Goal: Check status: Check status

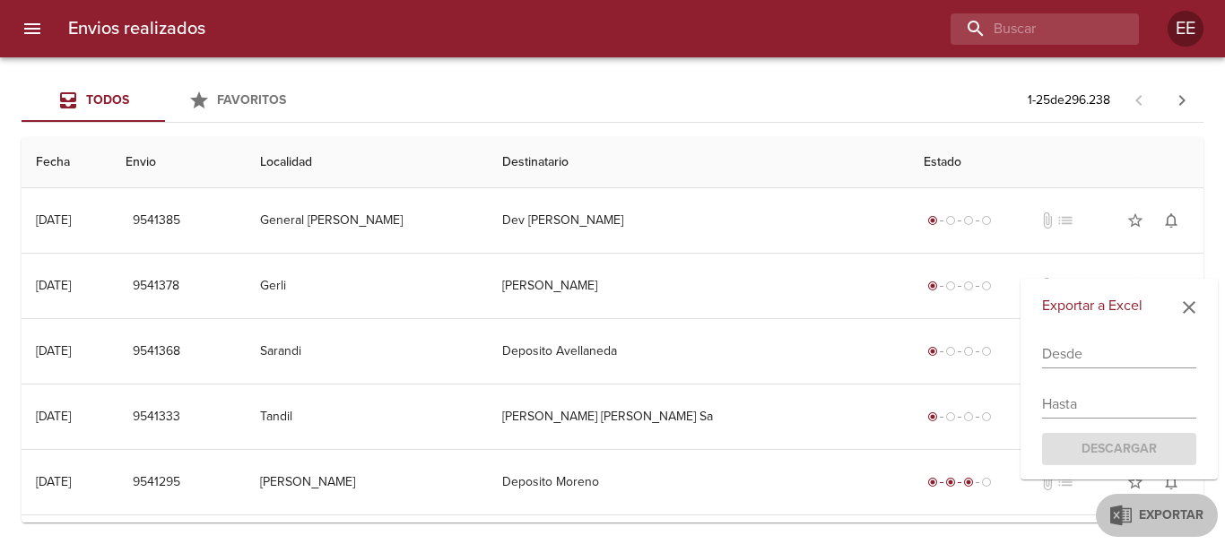
click at [1061, 24] on input "buscar" at bounding box center [1030, 28] width 158 height 31
type input "VZ7847"
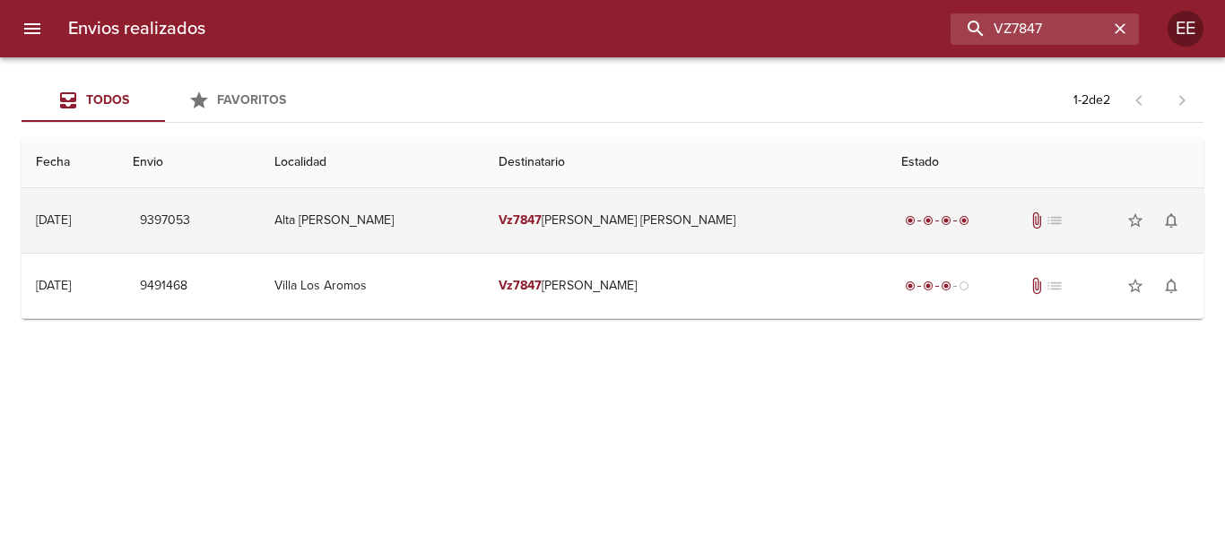
click at [663, 231] on td "Vz7847 [PERSON_NAME] [PERSON_NAME]" at bounding box center [685, 220] width 403 height 65
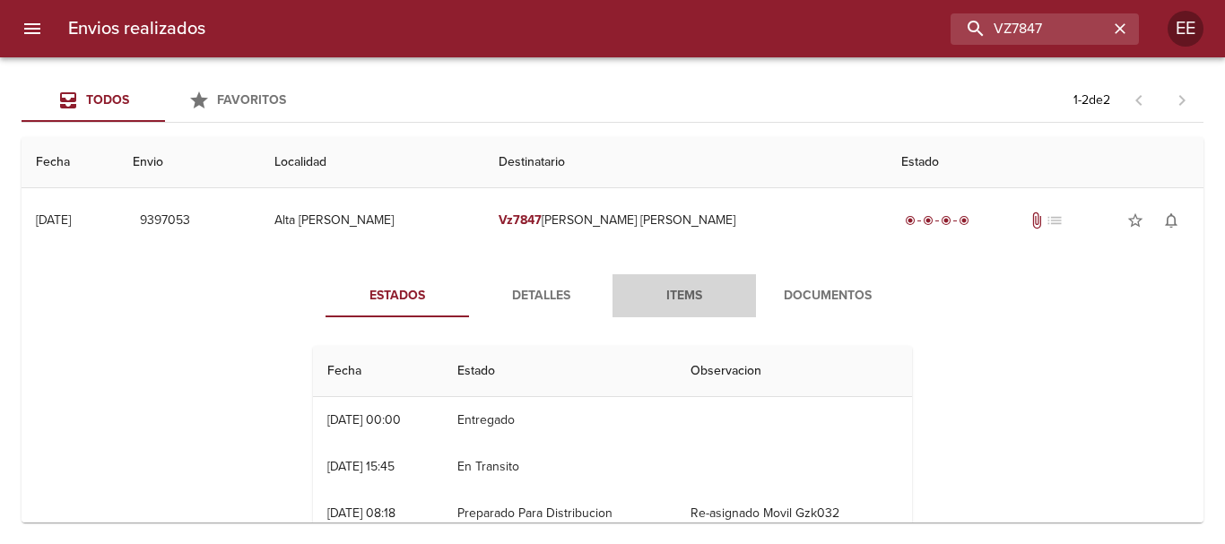
click at [672, 283] on button "Items" at bounding box center [685, 295] width 144 height 43
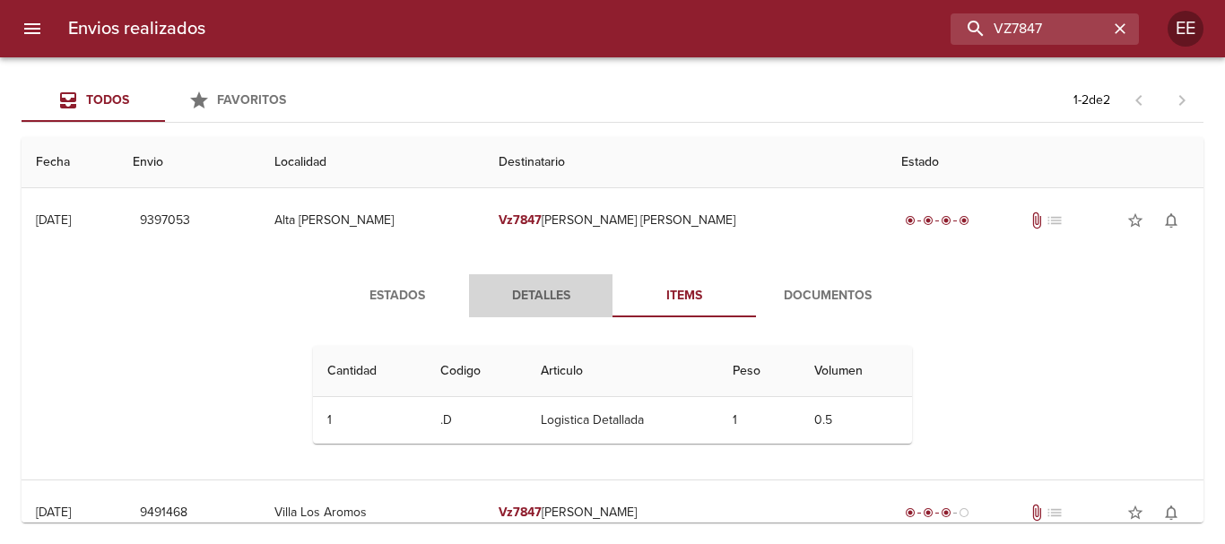
click at [502, 298] on span "Detalles" at bounding box center [541, 296] width 122 height 22
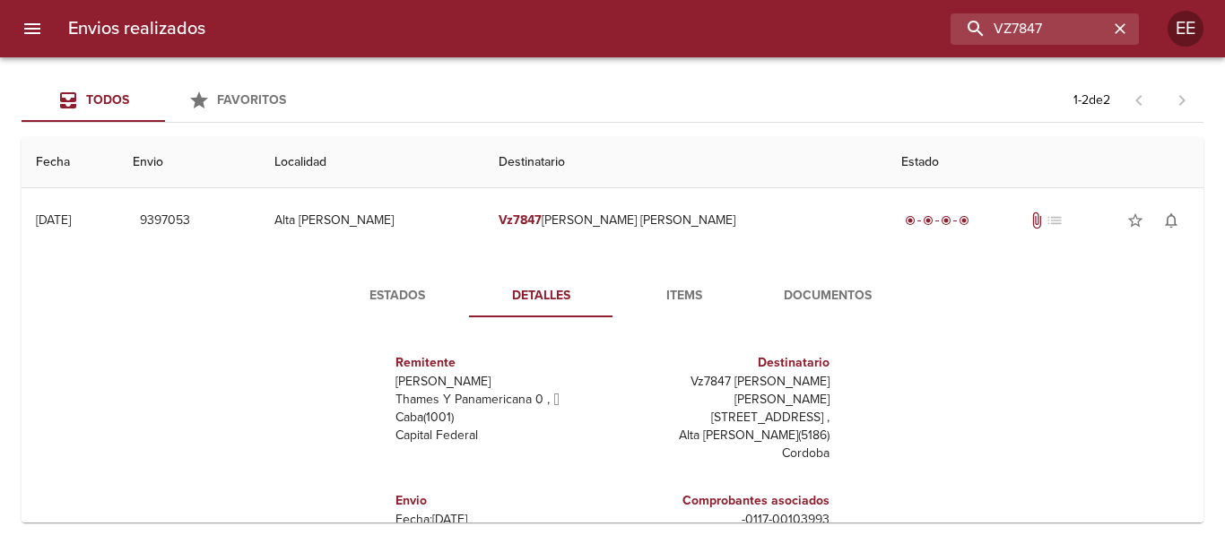
click at [1148, 376] on div "Estados Detalles Items Documentos Remitente Wamaro [PERSON_NAME] Y Panamericana…" at bounding box center [613, 482] width 1154 height 459
click at [694, 308] on button "Items" at bounding box center [685, 295] width 144 height 43
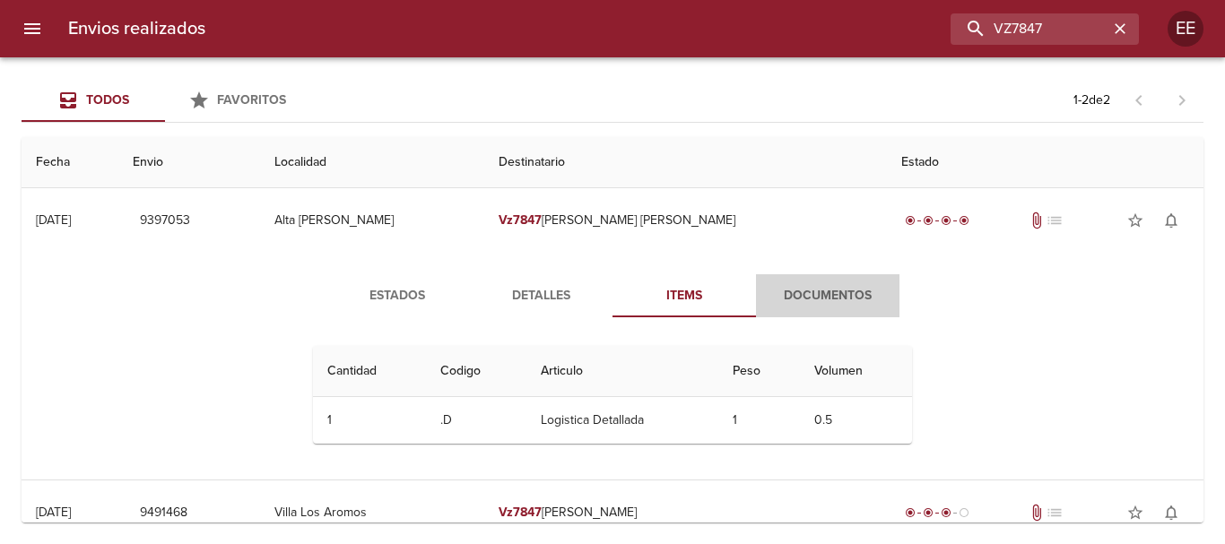
click at [825, 282] on button "Documentos" at bounding box center [828, 295] width 144 height 43
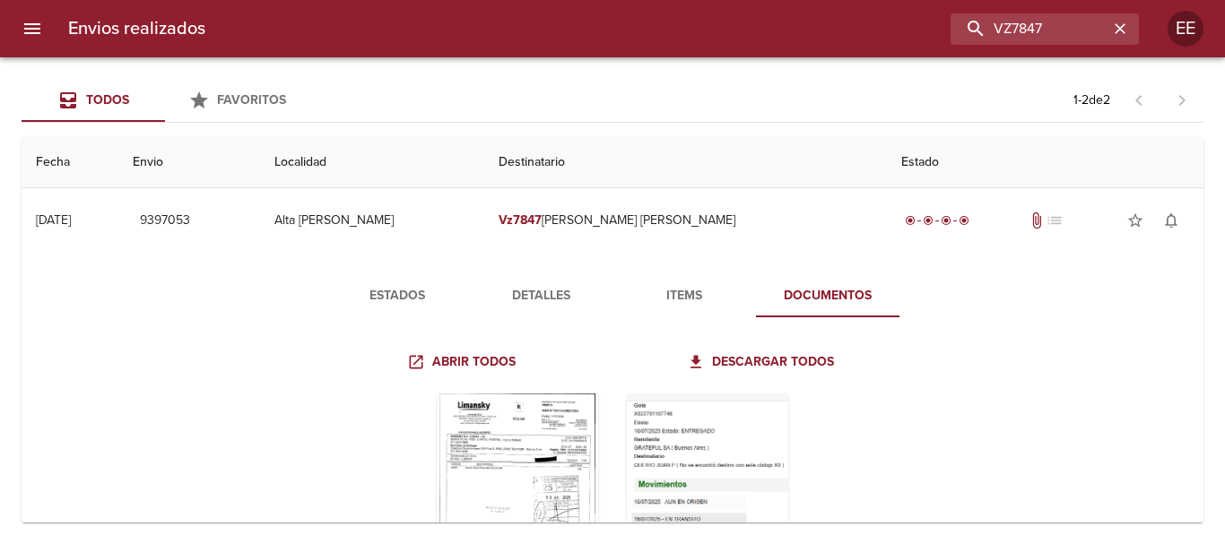
scroll to position [179, 0]
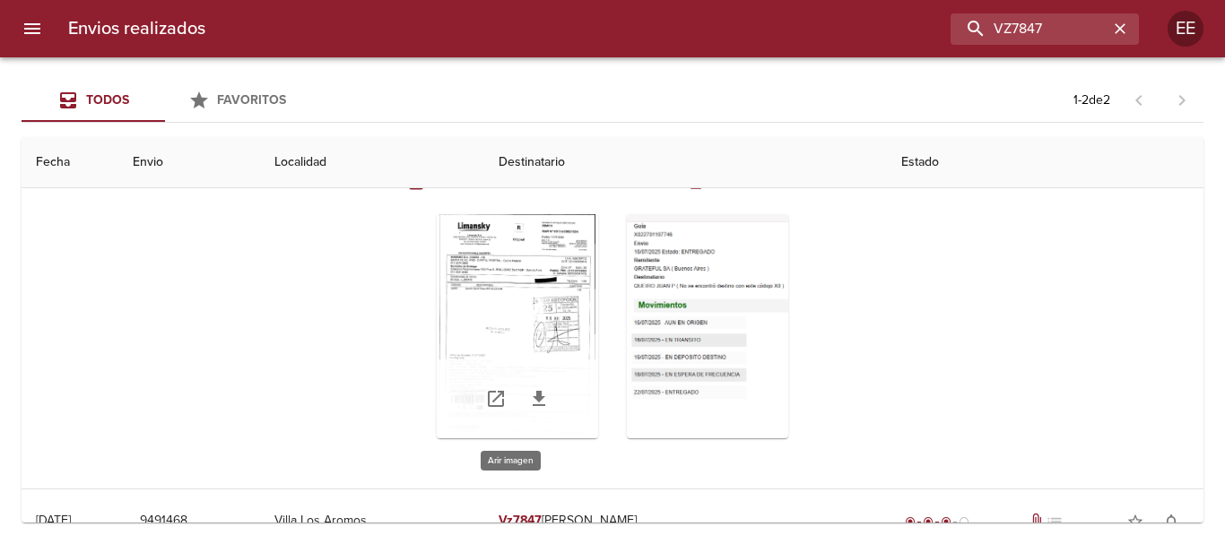
click at [466, 317] on div "Tabla de envíos del cliente" at bounding box center [517, 326] width 161 height 224
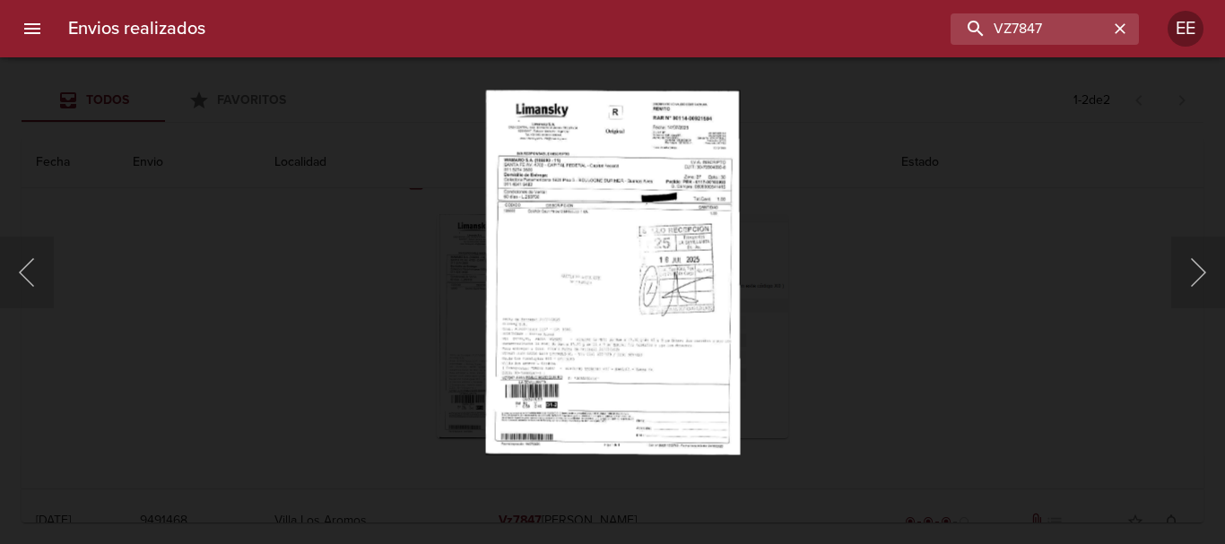
click at [547, 270] on img "Lightbox" at bounding box center [612, 272] width 255 height 365
click at [549, 271] on img "Lightbox" at bounding box center [612, 272] width 255 height 365
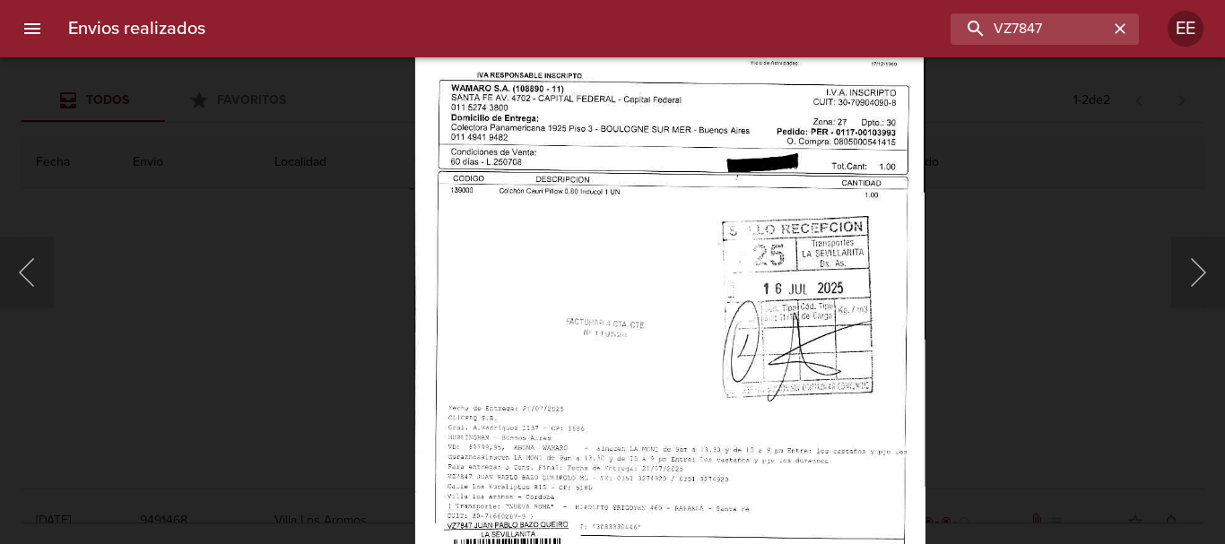
click at [867, 274] on img "Lightbox" at bounding box center [669, 314] width 511 height 734
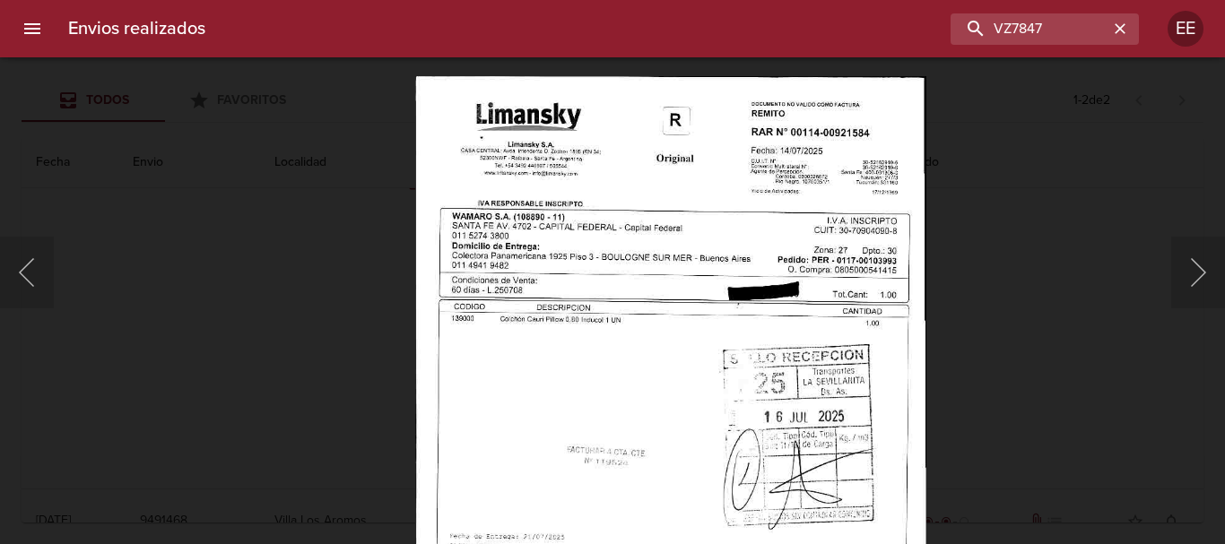
click at [868, 342] on img "Lightbox" at bounding box center [670, 442] width 511 height 734
click at [20, 167] on div "Lightbox" at bounding box center [612, 272] width 1225 height 544
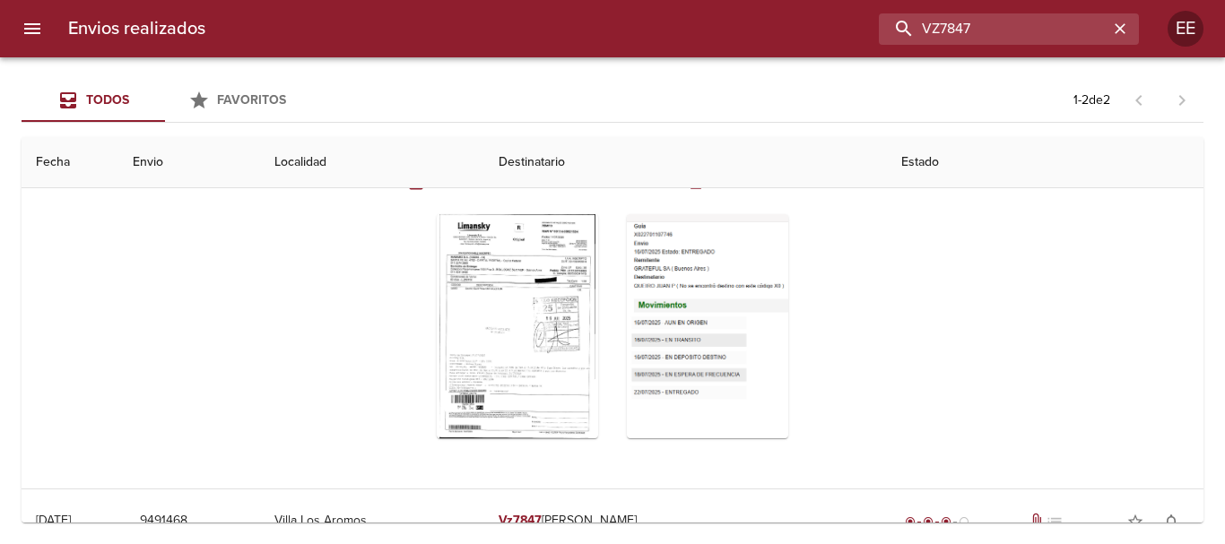
drag, startPoint x: 1071, startPoint y: 28, endPoint x: 530, endPoint y: -31, distance: 544.1
click at [530, 0] on html "Envios realizados VZ7847 EE Todos Favoritos 1 - 2 de 2 Fecha Envio Localidad De…" at bounding box center [612, 0] width 1225 height 0
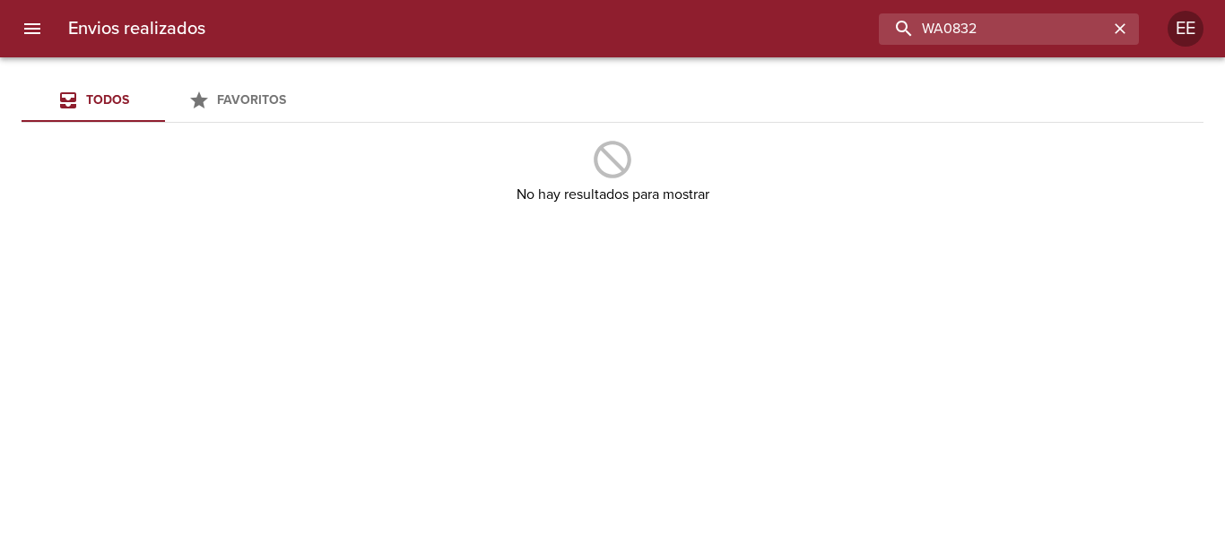
type input "WA0832"
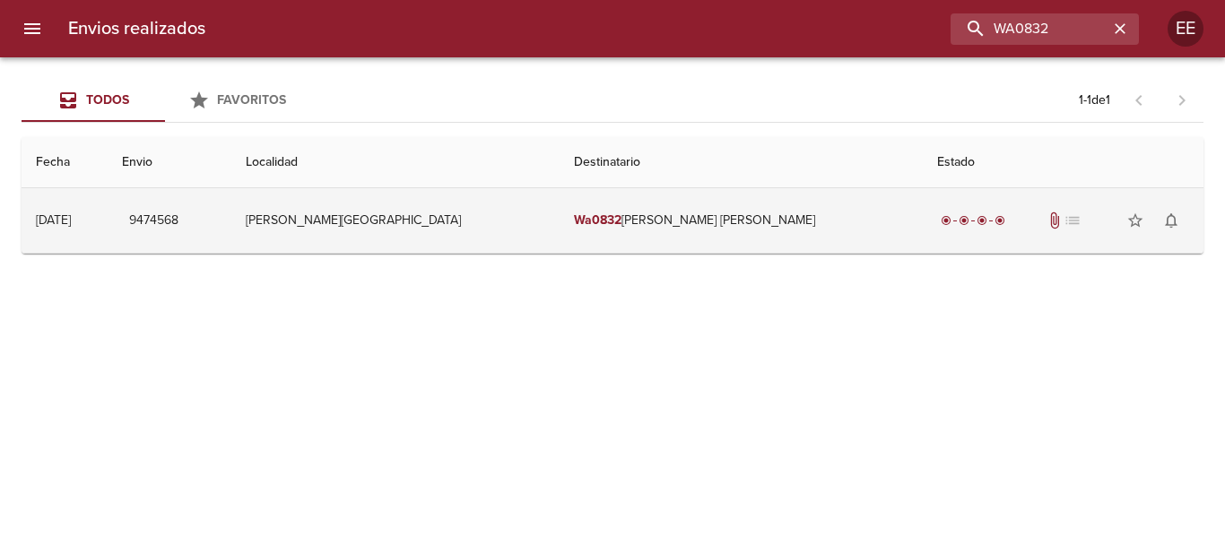
click at [711, 218] on td "Wa0832 [PERSON_NAME] [PERSON_NAME]" at bounding box center [741, 220] width 363 height 65
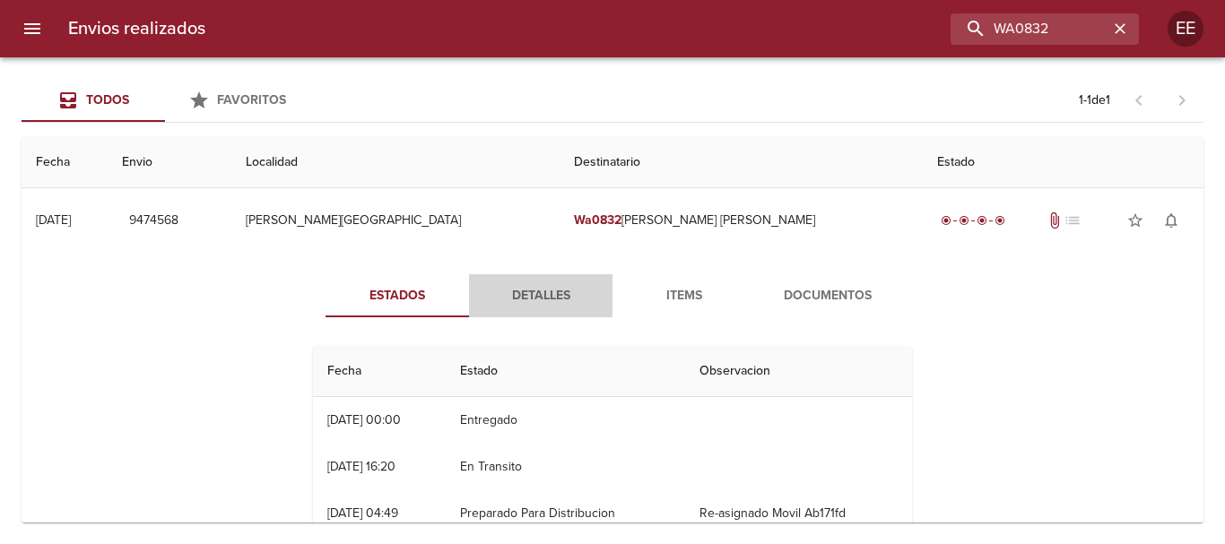
click at [533, 291] on span "Detalles" at bounding box center [541, 296] width 122 height 22
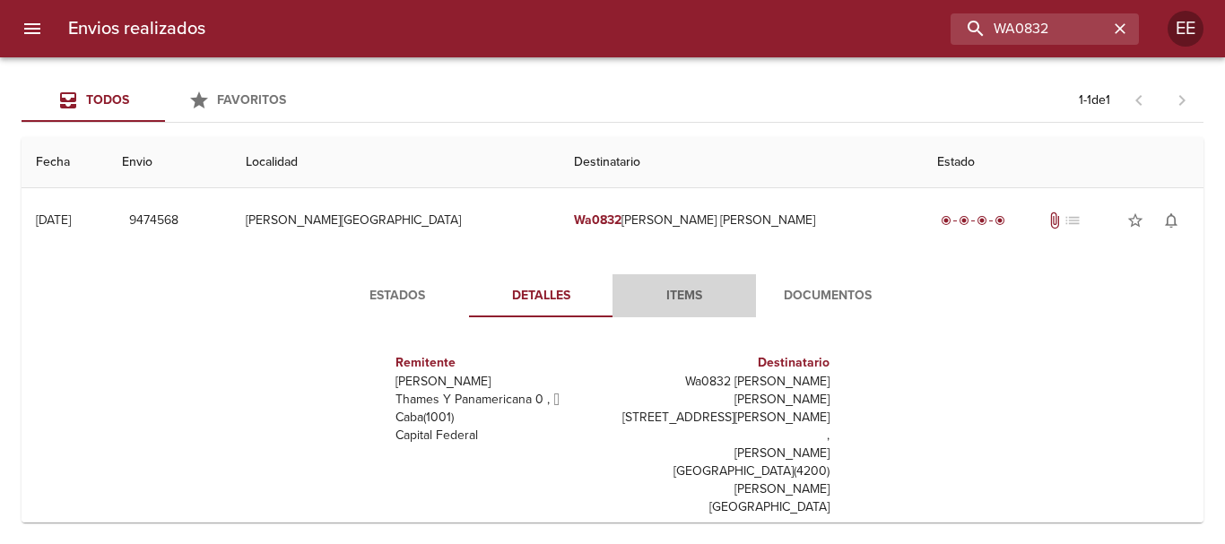
click at [661, 295] on span "Items" at bounding box center [684, 296] width 122 height 22
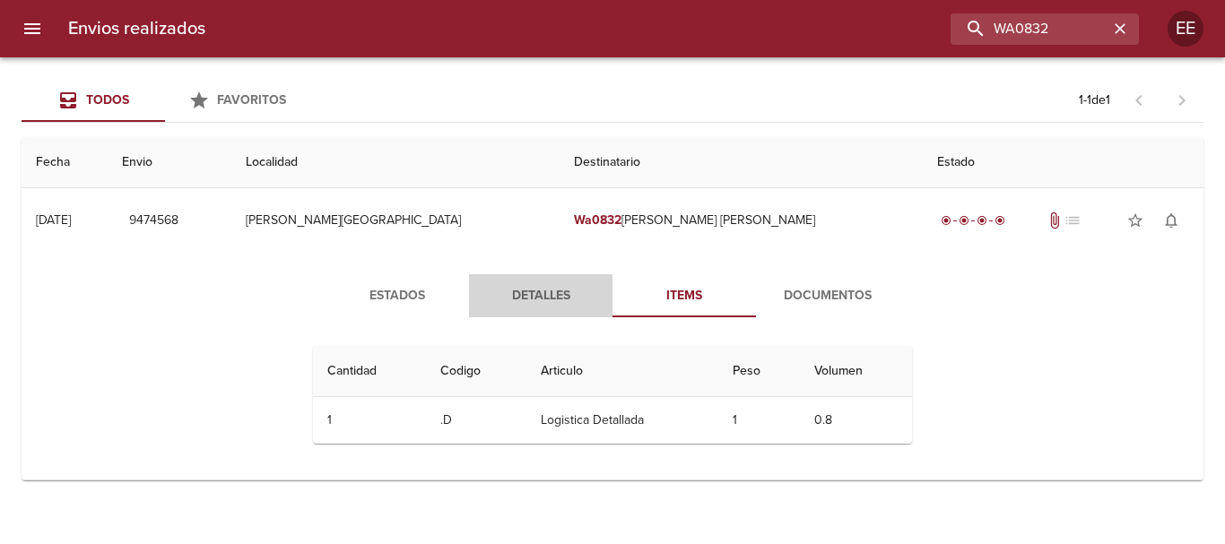
click at [564, 294] on span "Detalles" at bounding box center [541, 296] width 122 height 22
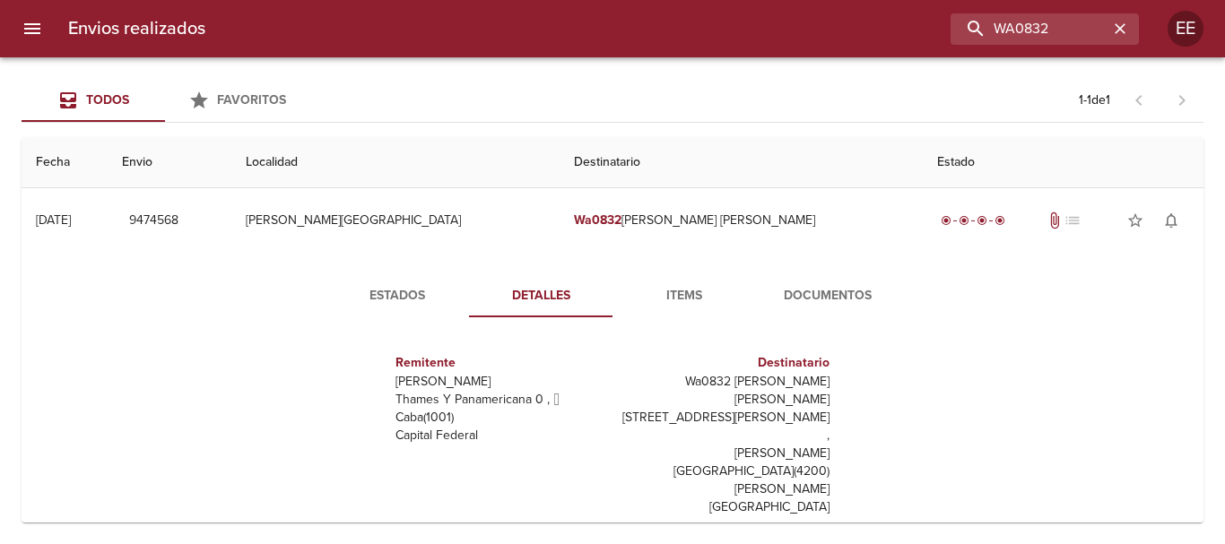
scroll to position [45, 0]
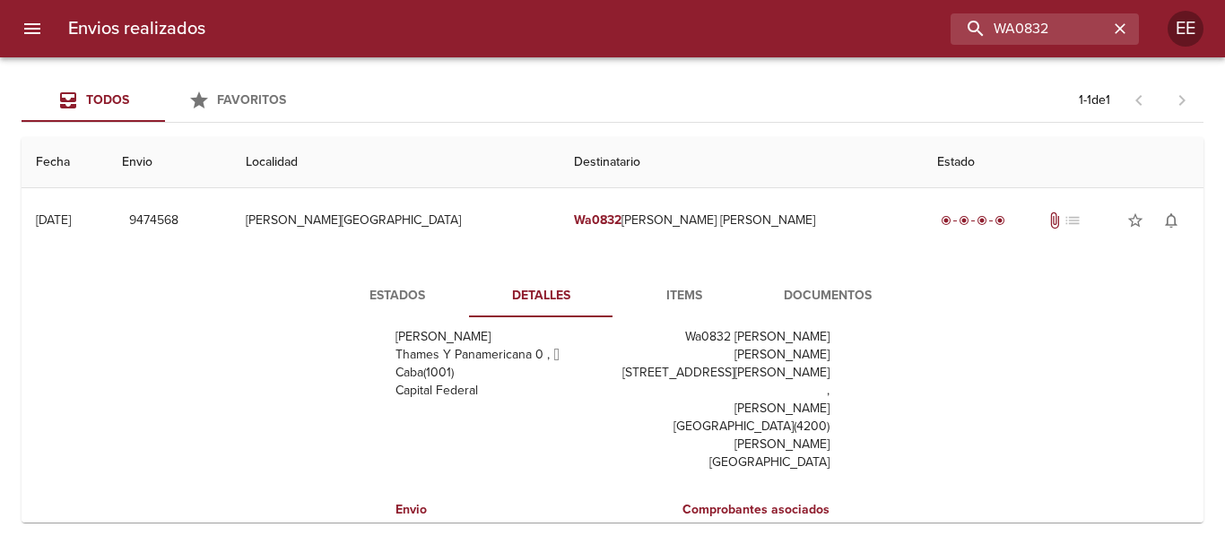
click at [82, 340] on div "Estados Detalles Items Documentos Remitente Wamaro [PERSON_NAME] Y Panamericana…" at bounding box center [613, 482] width 1154 height 459
click at [1059, 28] on input "WA0832" at bounding box center [994, 28] width 230 height 31
click at [665, 306] on span "Items" at bounding box center [684, 296] width 122 height 22
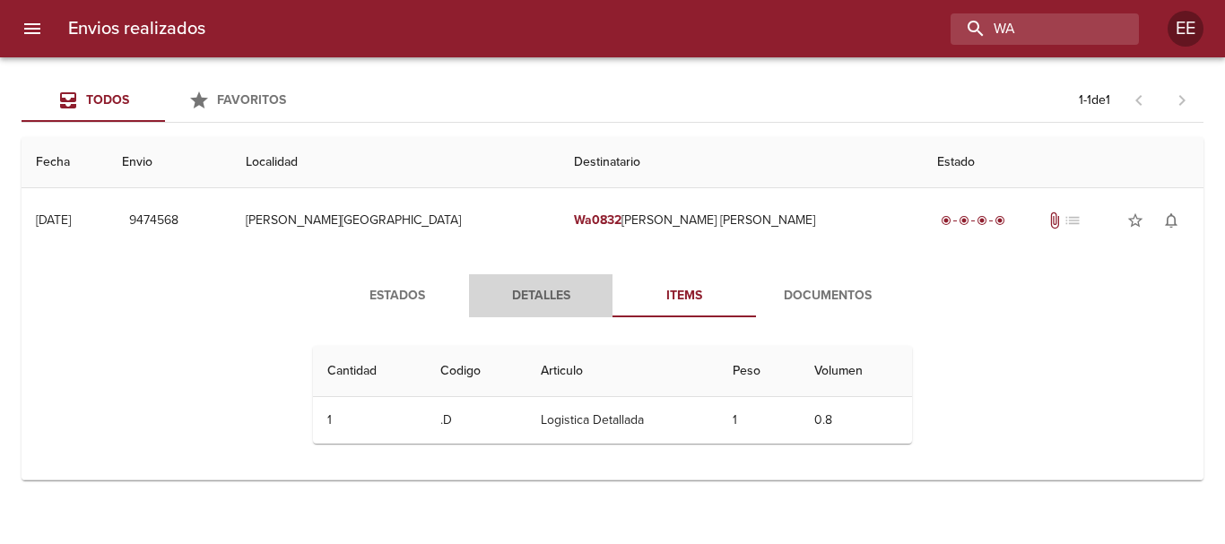
drag, startPoint x: 595, startPoint y: 284, endPoint x: 570, endPoint y: 291, distance: 25.9
click at [589, 291] on span "Detalles" at bounding box center [541, 296] width 122 height 22
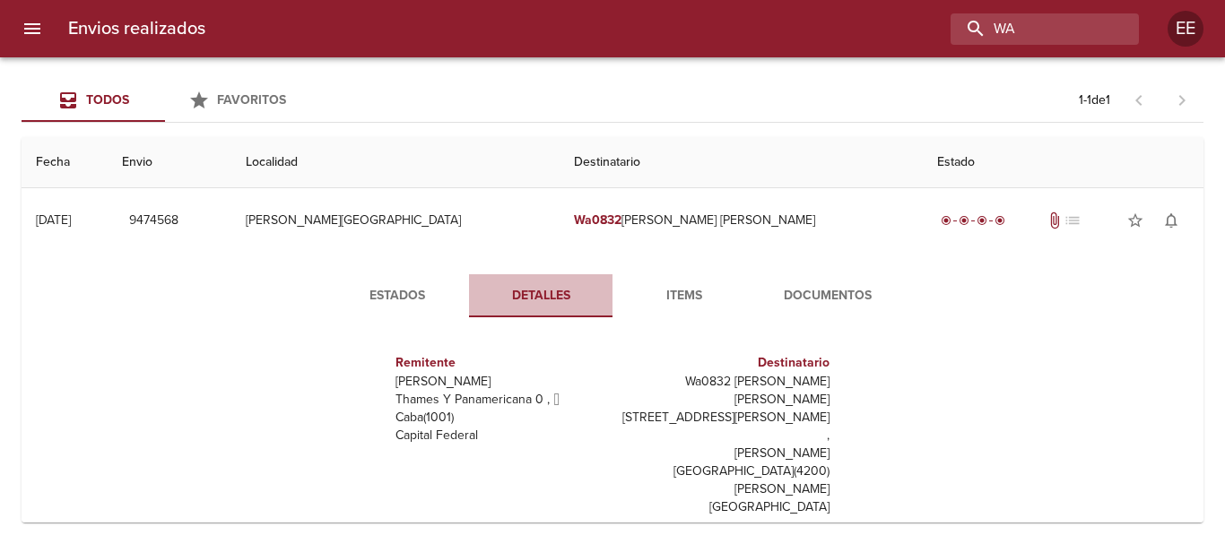
click at [564, 294] on span "Detalles" at bounding box center [541, 296] width 122 height 22
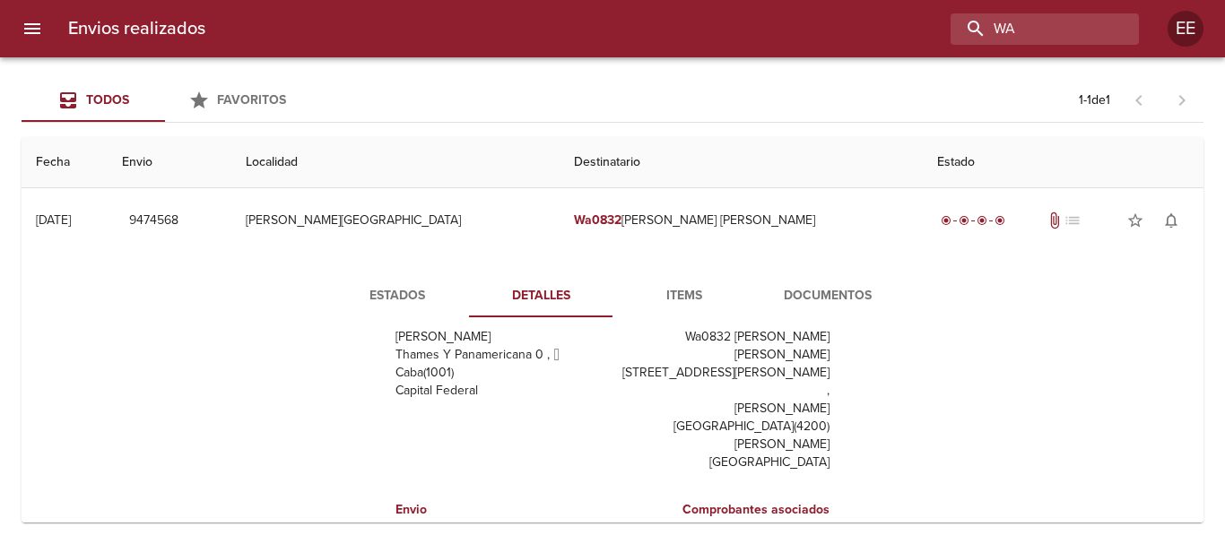
drag, startPoint x: 1127, startPoint y: 145, endPoint x: 1111, endPoint y: 163, distance: 23.5
click at [1127, 145] on th "Estado" at bounding box center [1063, 162] width 281 height 51
click at [1082, 23] on input "WA" at bounding box center [994, 28] width 230 height 31
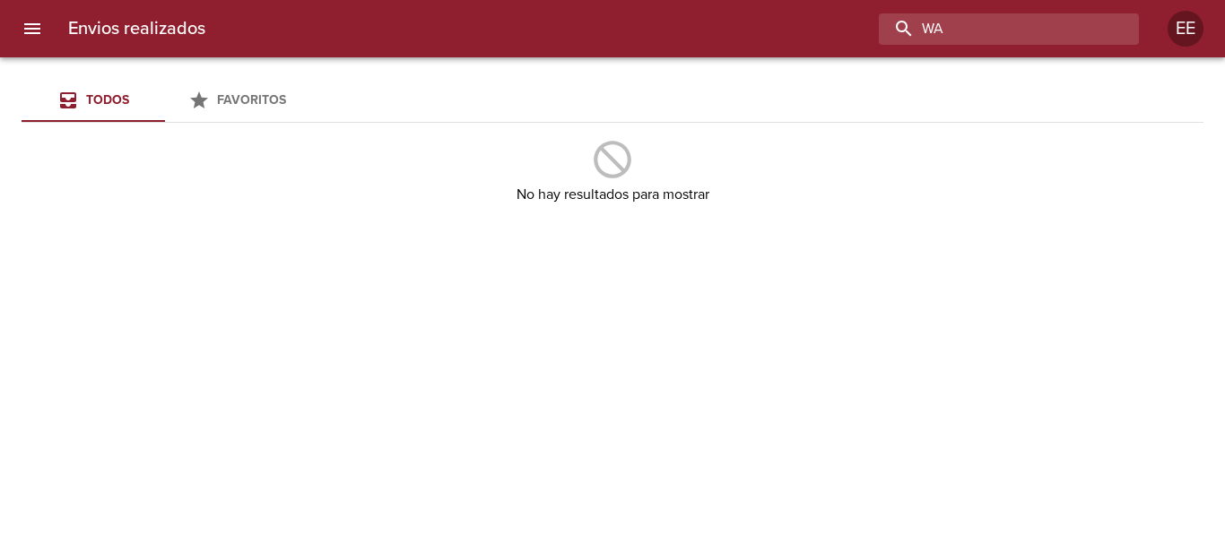
type input "W"
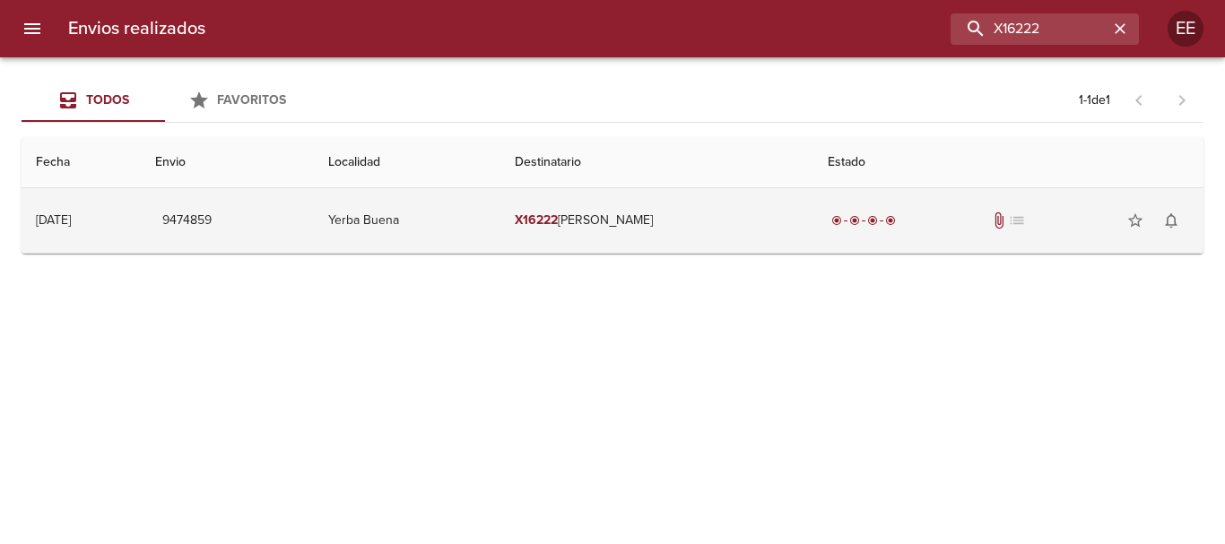
click at [633, 208] on td "X16222 [PERSON_NAME]" at bounding box center [657, 220] width 312 height 65
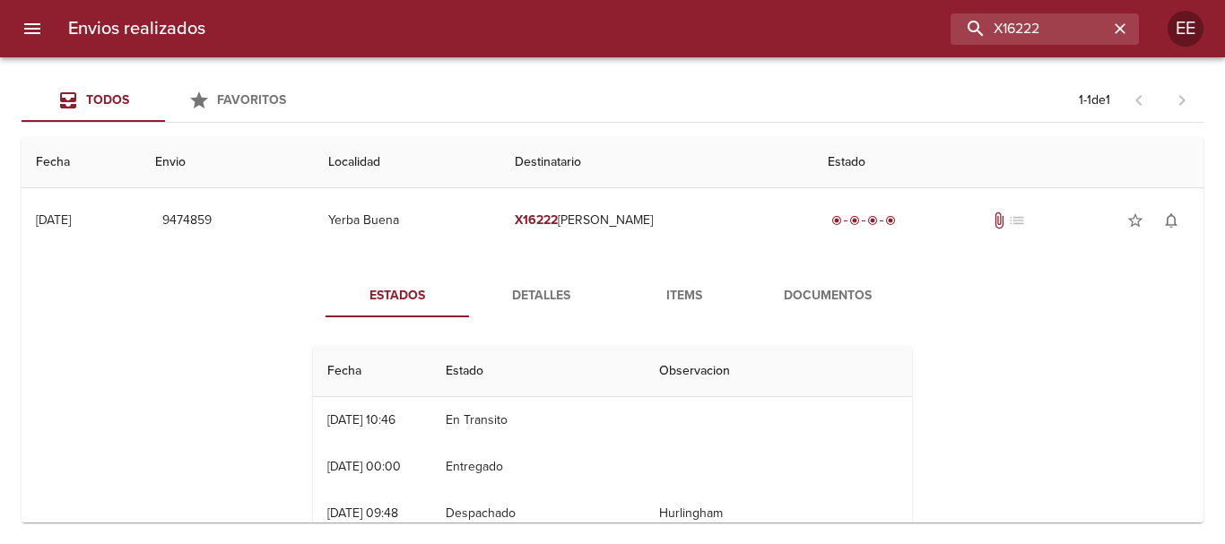
click at [498, 353] on th "Estado" at bounding box center [537, 371] width 213 height 51
click at [542, 308] on button "Detalles" at bounding box center [541, 295] width 144 height 43
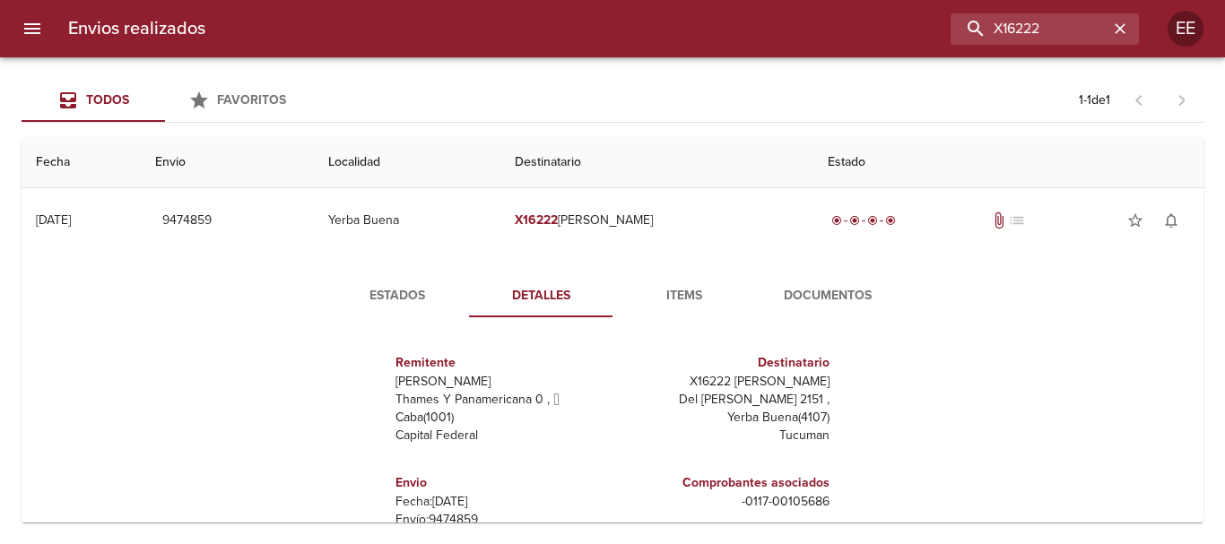
click at [685, 305] on span "Items" at bounding box center [684, 296] width 122 height 22
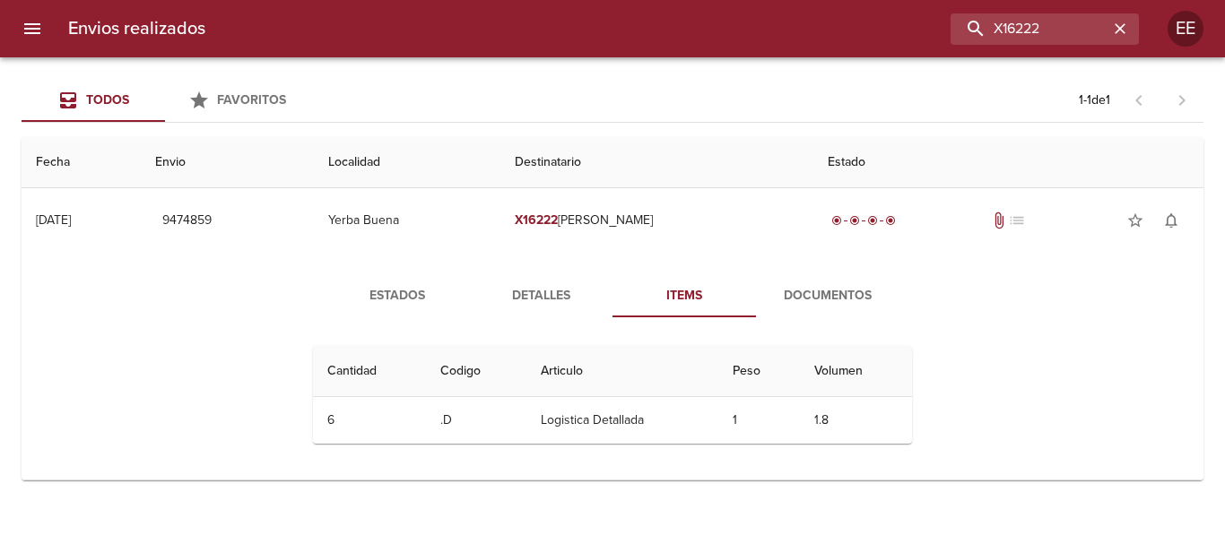
click at [533, 300] on span "Detalles" at bounding box center [541, 296] width 122 height 22
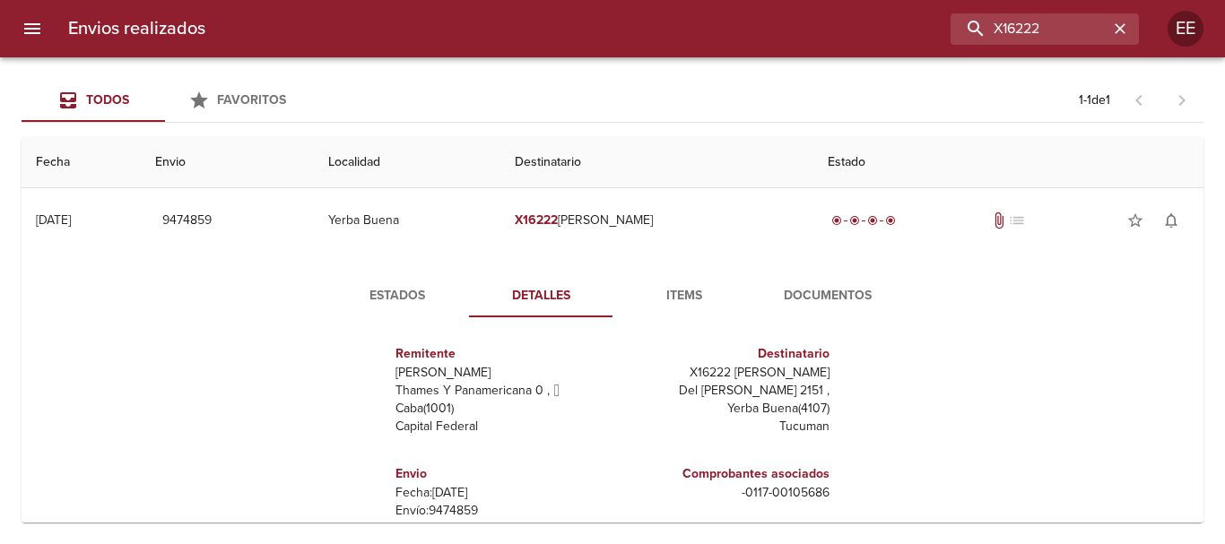
scroll to position [90, 0]
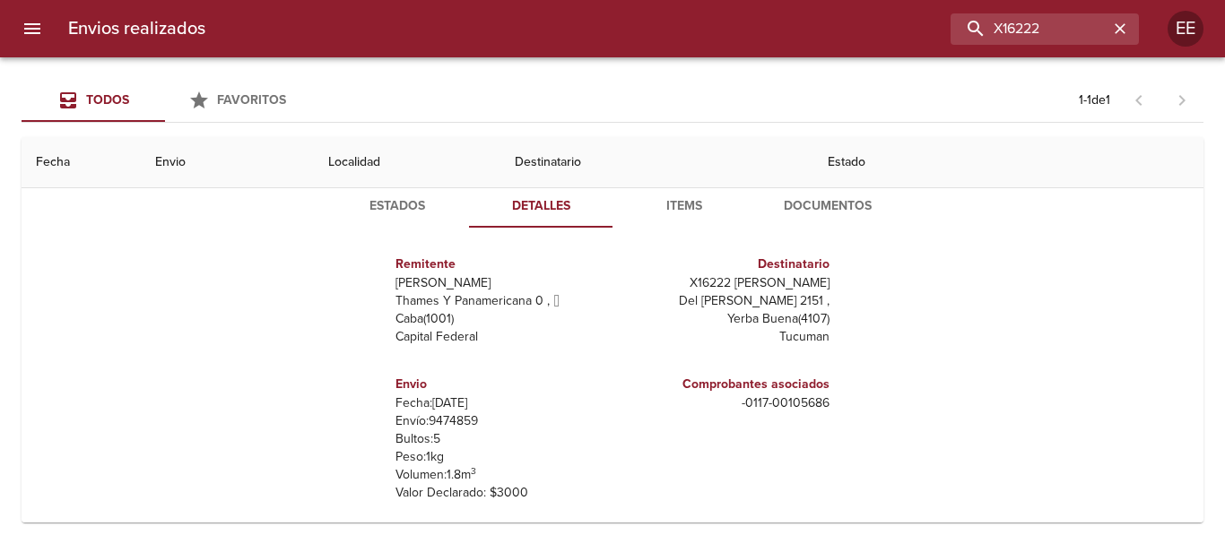
click at [839, 205] on span "Documentos" at bounding box center [828, 207] width 122 height 22
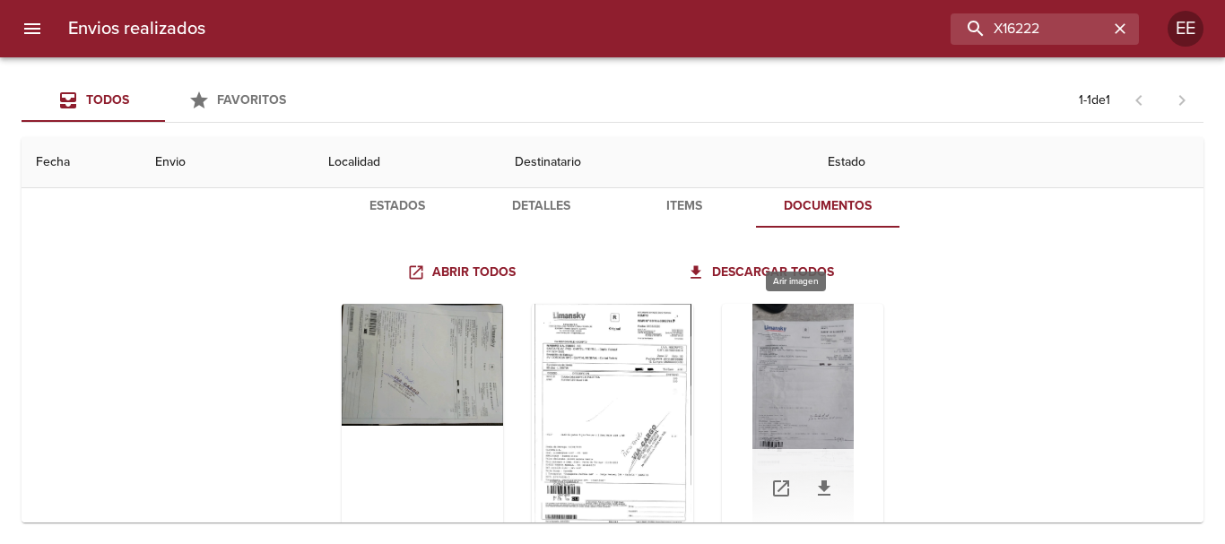
click at [779, 365] on div "Tabla de envíos del cliente" at bounding box center [802, 416] width 161 height 224
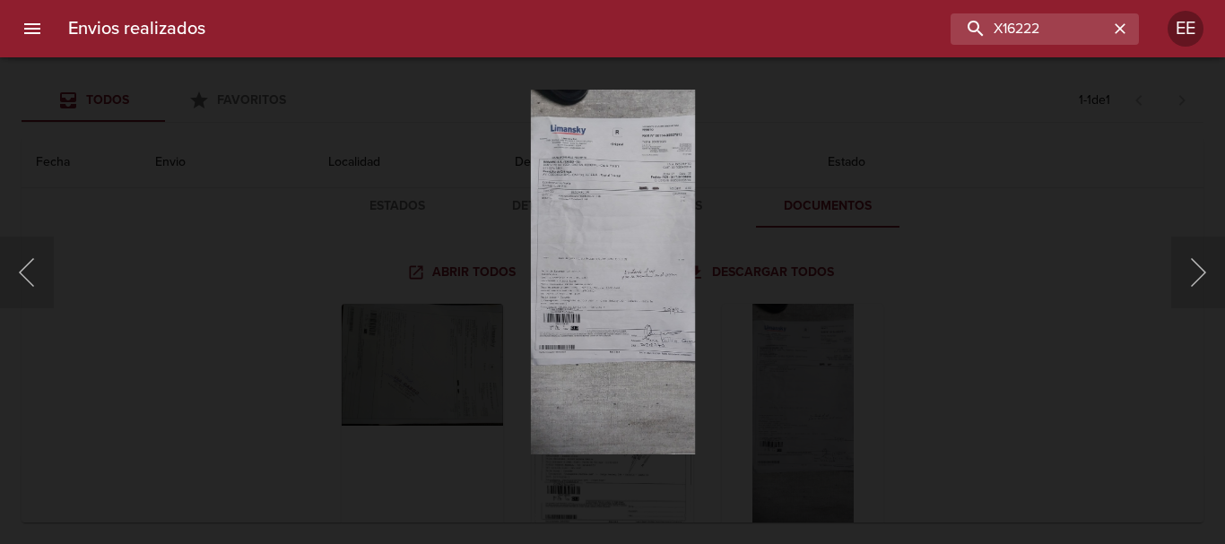
click at [675, 307] on img "Lightbox" at bounding box center [612, 272] width 164 height 365
click at [675, 308] on img "Lightbox" at bounding box center [612, 272] width 164 height 365
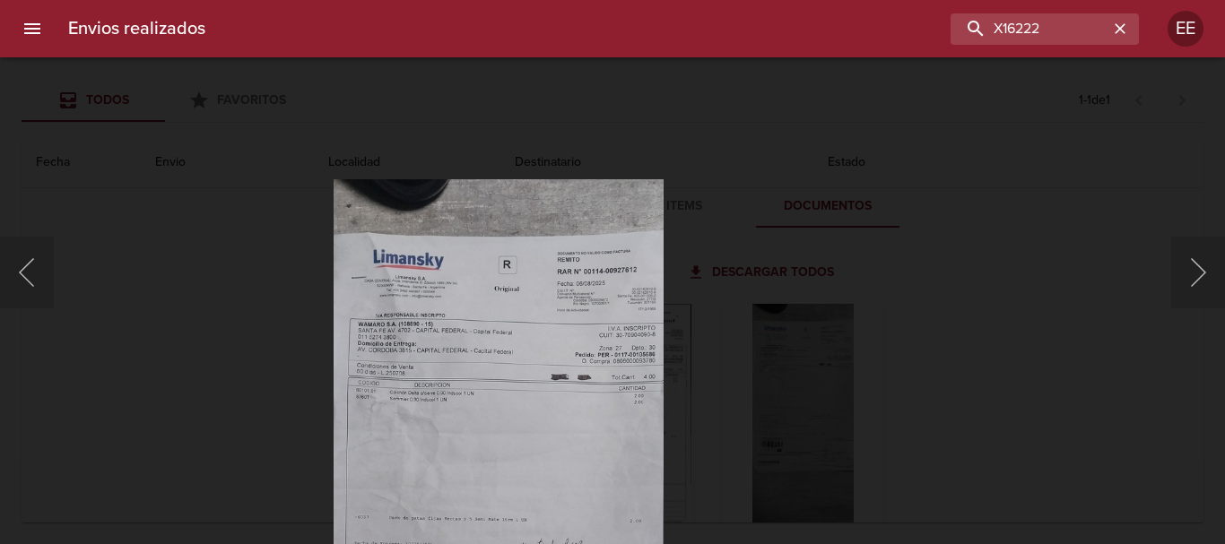
click at [610, 467] on img "Lightbox" at bounding box center [498, 546] width 330 height 734
click at [1119, 229] on div "Lightbox" at bounding box center [612, 272] width 1225 height 544
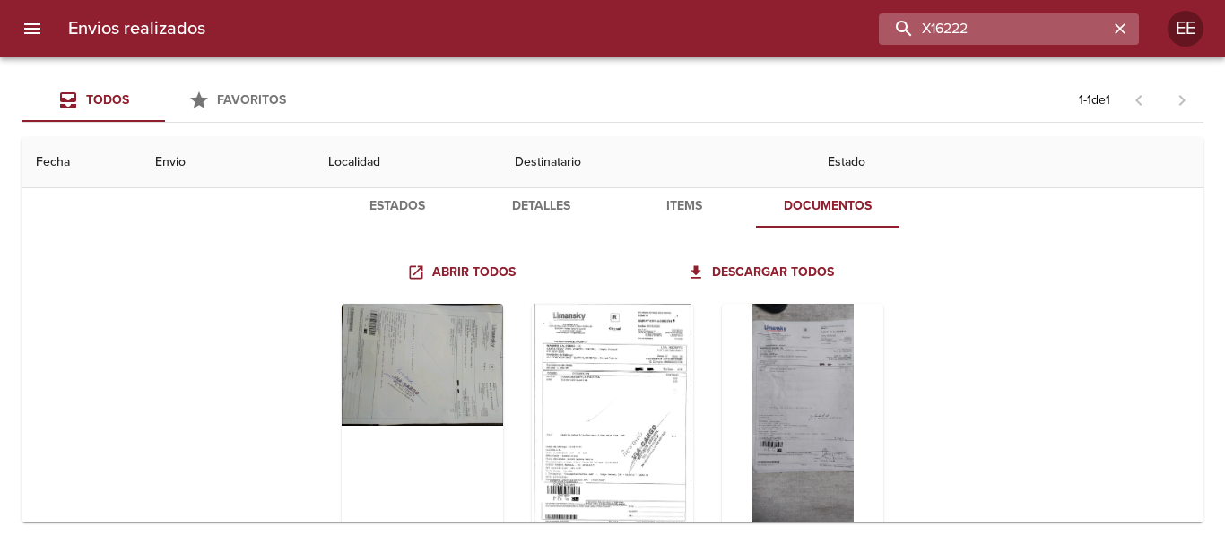
drag, startPoint x: 1038, startPoint y: 33, endPoint x: 918, endPoint y: 33, distance: 120.2
click at [943, 33] on input "X16222" at bounding box center [994, 28] width 230 height 31
type input "X"
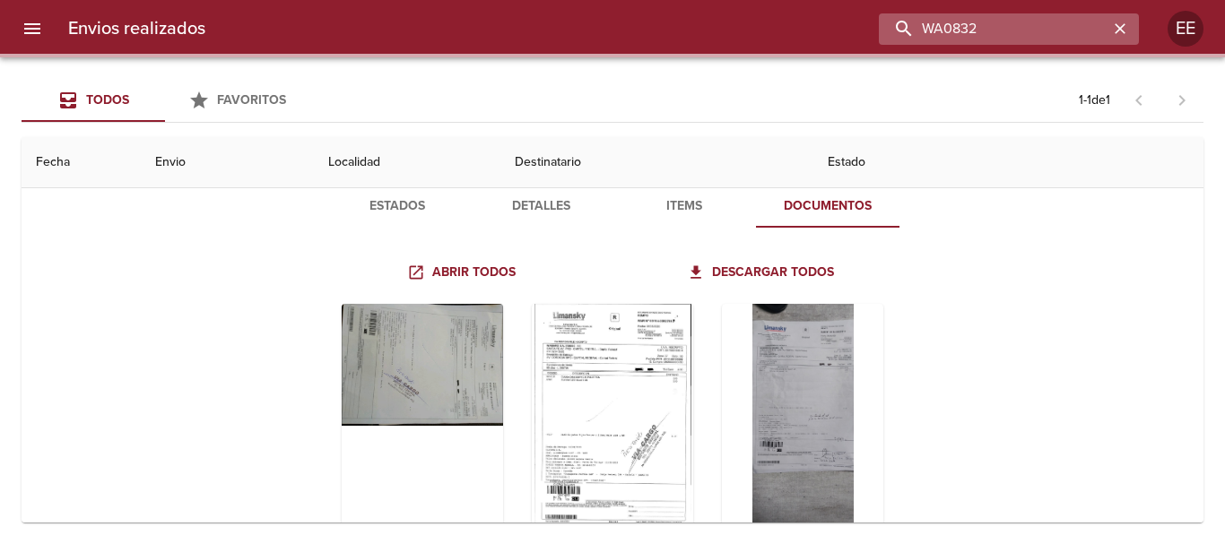
scroll to position [0, 0]
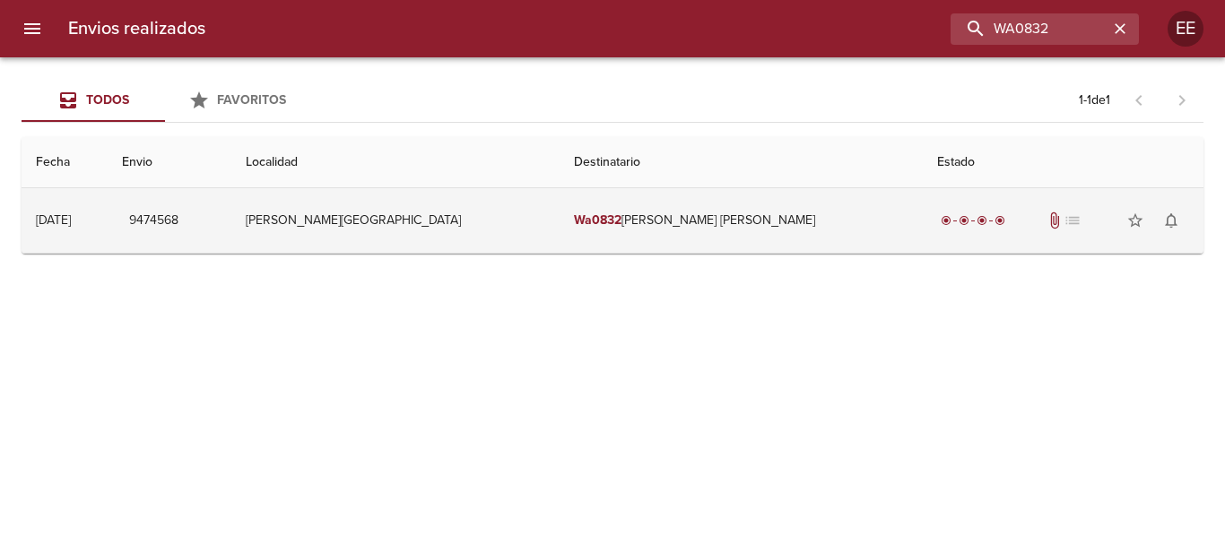
click at [740, 228] on td "Wa0832 [PERSON_NAME] [PERSON_NAME]" at bounding box center [741, 220] width 363 height 65
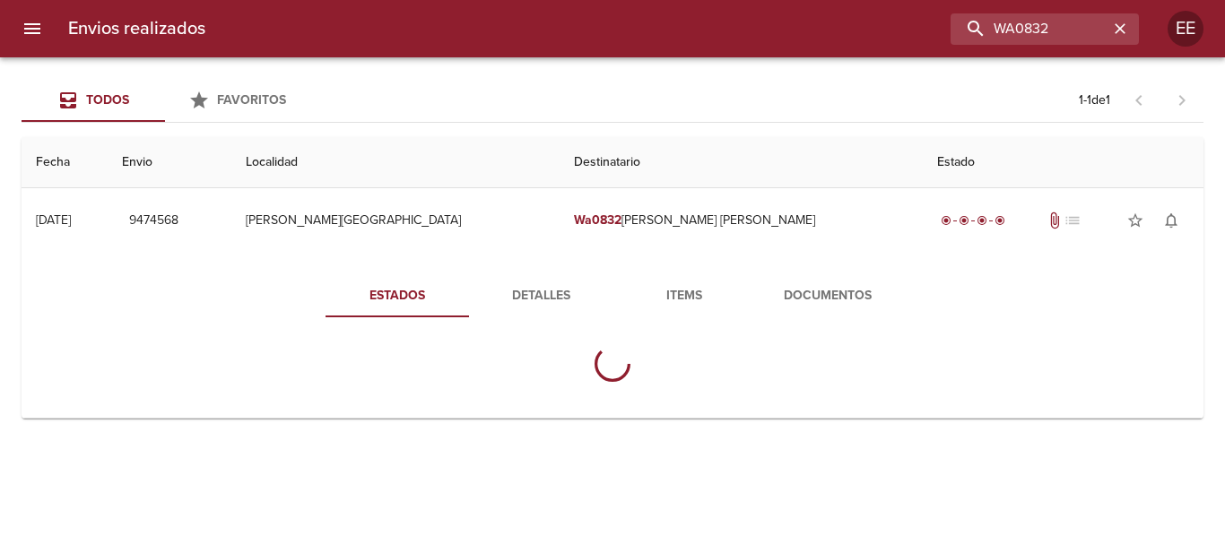
click at [697, 301] on span "Items" at bounding box center [684, 296] width 122 height 22
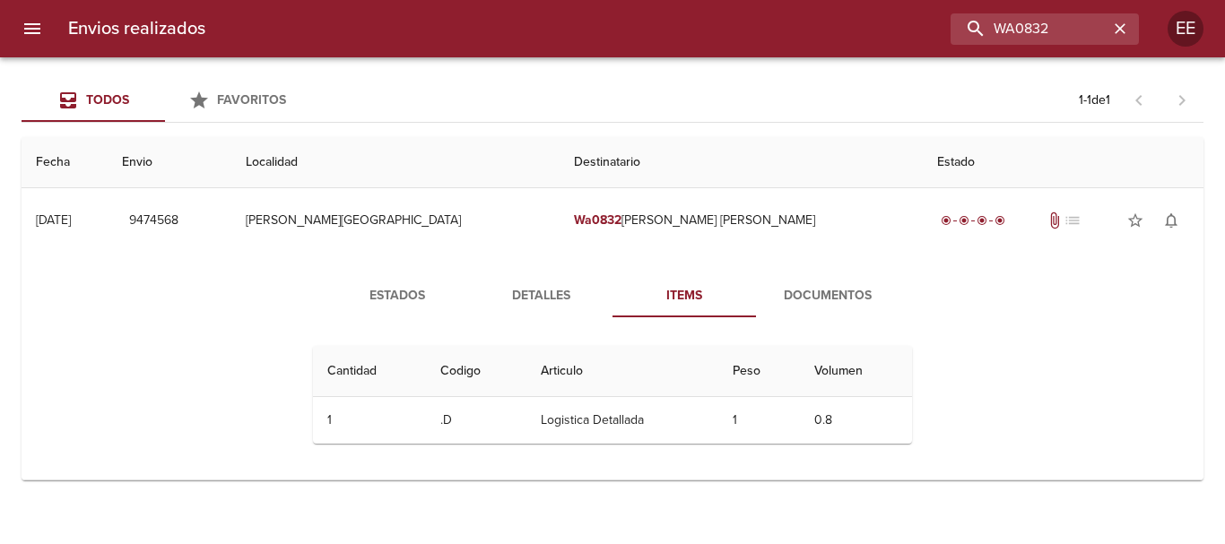
click at [570, 294] on span "Detalles" at bounding box center [541, 296] width 122 height 22
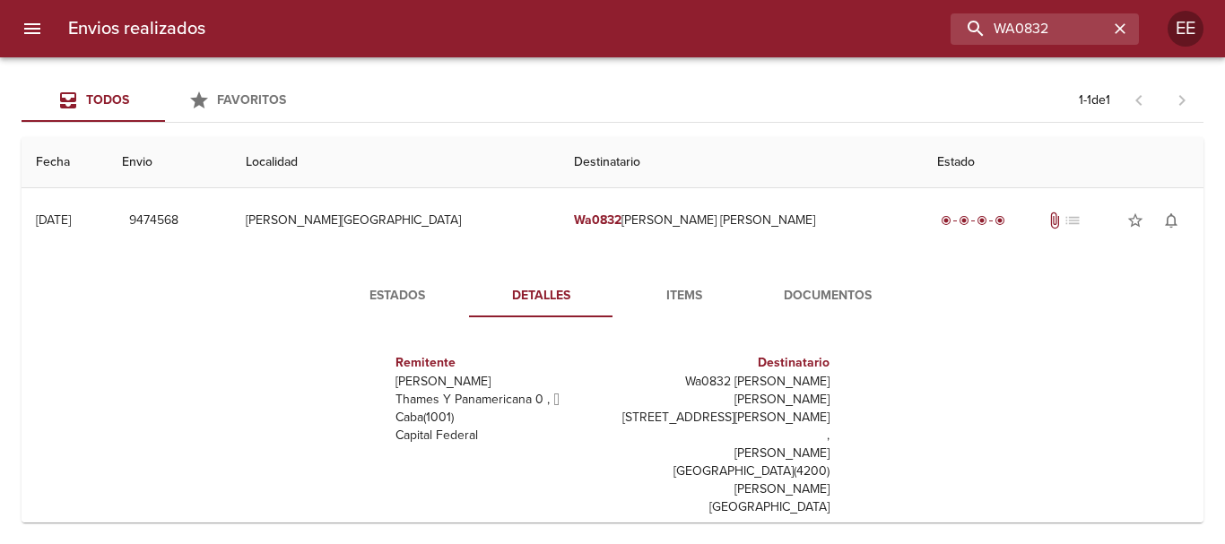
scroll to position [45, 0]
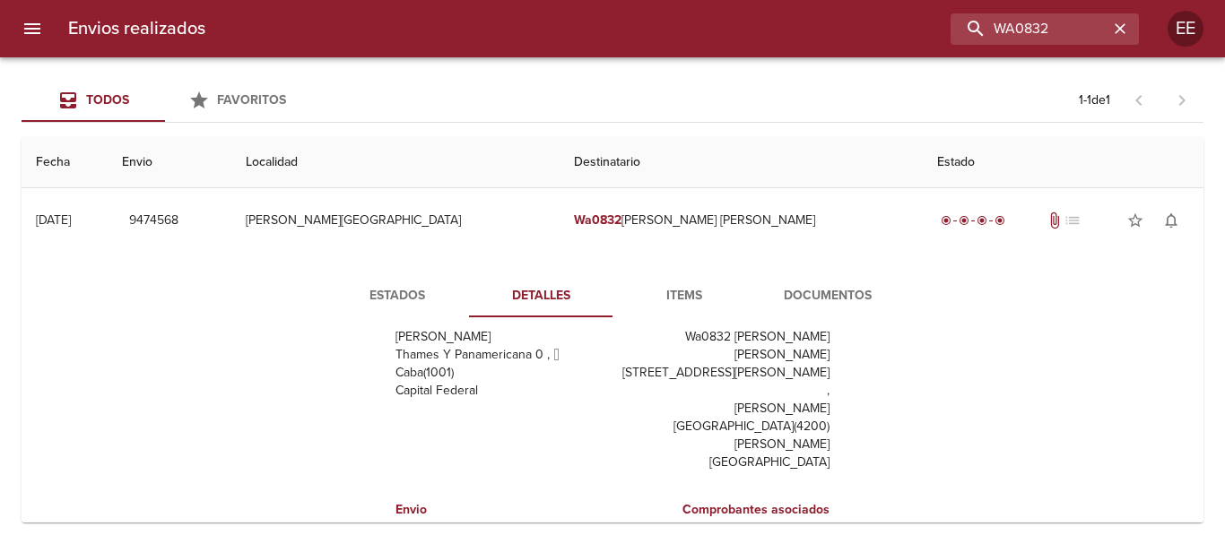
click at [1137, 406] on div "Estados Detalles Items Documentos Remitente Wamaro [PERSON_NAME] Y Panamericana…" at bounding box center [613, 482] width 1154 height 459
click at [1070, 29] on input "WA0832" at bounding box center [994, 28] width 230 height 31
type input "WA1115"
